Goal: Information Seeking & Learning: Learn about a topic

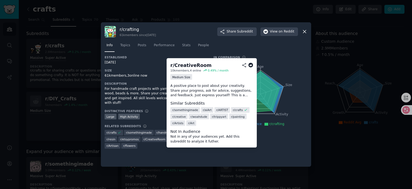
click at [154, 137] on span "r/ CreativeRoom" at bounding box center [155, 139] width 22 height 4
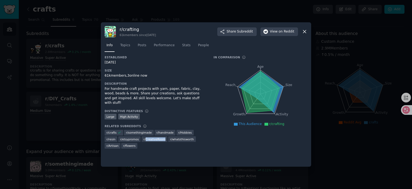
copy span "CreativeRoom"
click at [165, 130] on span "r/ handmade" at bounding box center [164, 132] width 17 height 4
click at [187, 130] on span "r/ Hobbies" at bounding box center [184, 132] width 13 height 4
click at [187, 127] on div "Established [DATE] Size 61k members, 3 online now Description For handmade craf…" at bounding box center [206, 103] width 203 height 97
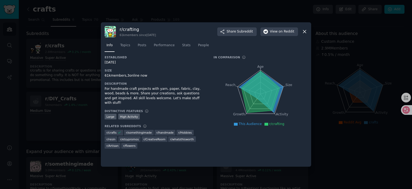
click at [112, 136] on div "r/ resin" at bounding box center [111, 139] width 13 height 6
click at [113, 137] on span "r/ resin" at bounding box center [110, 139] width 9 height 4
click at [179, 137] on span "r/ whatsthisworth" at bounding box center [182, 139] width 24 height 4
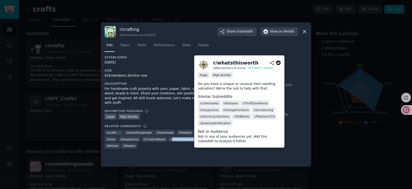
click at [179, 137] on span "r/ whatsthisworth" at bounding box center [182, 139] width 24 height 4
copy span "whatsthisworth"
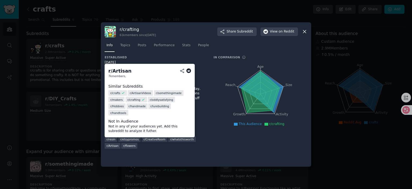
click at [115, 144] on span "r/ Artisan" at bounding box center [112, 146] width 12 height 4
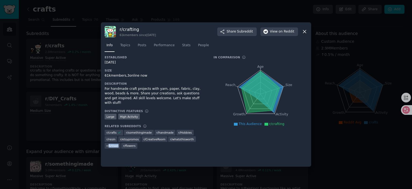
copy span "Artisan"
click at [24, 103] on div at bounding box center [206, 94] width 412 height 189
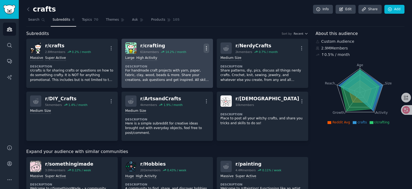
click at [206, 47] on icon "button" at bounding box center [207, 48] width 6 height 6
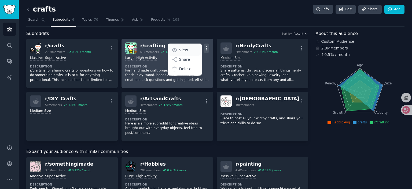
click at [183, 49] on p "View" at bounding box center [183, 50] width 9 height 6
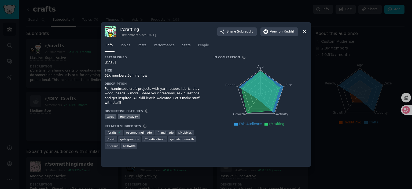
click at [310, 30] on div "r/ crafting 61k members since [DATE] Share Subreddit View on Reddit Info Topics…" at bounding box center [206, 94] width 210 height 144
click at [307, 32] on icon at bounding box center [305, 32] width 6 height 6
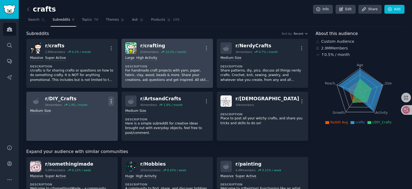
click at [112, 99] on icon "button" at bounding box center [111, 101] width 6 height 6
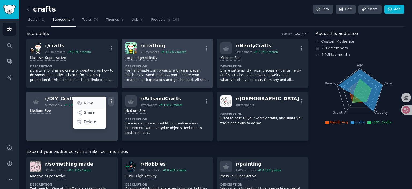
click at [94, 102] on link "View" at bounding box center [90, 102] width 32 height 11
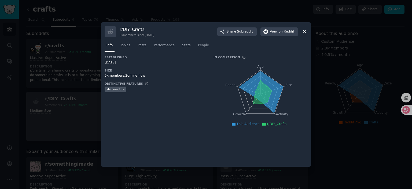
click at [304, 31] on icon at bounding box center [304, 31] width 3 height 3
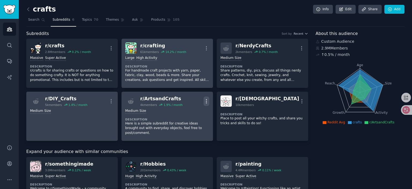
click at [207, 98] on icon "button" at bounding box center [207, 101] width 6 height 6
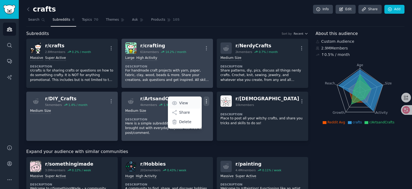
click at [188, 103] on link "View" at bounding box center [185, 102] width 32 height 11
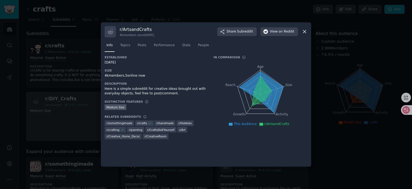
click at [159, 129] on span "r/ CraftsDoItYourself" at bounding box center [160, 130] width 27 height 4
copy span "CraftsDoItYourself"
click at [305, 31] on icon at bounding box center [304, 31] width 3 height 3
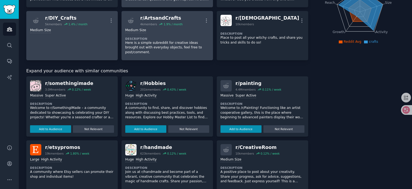
scroll to position [107, 0]
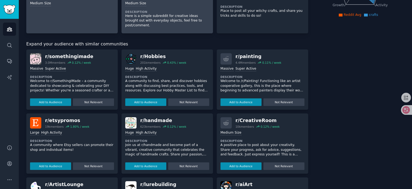
click at [63, 57] on div "r/ somethingimade" at bounding box center [69, 56] width 48 height 7
drag, startPoint x: 59, startPoint y: 57, endPoint x: 73, endPoint y: 57, distance: 13.7
click at [73, 57] on div "r/ somethingimade" at bounding box center [69, 56] width 48 height 7
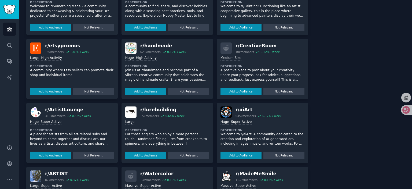
scroll to position [173, 0]
